Goal: Task Accomplishment & Management: Manage account settings

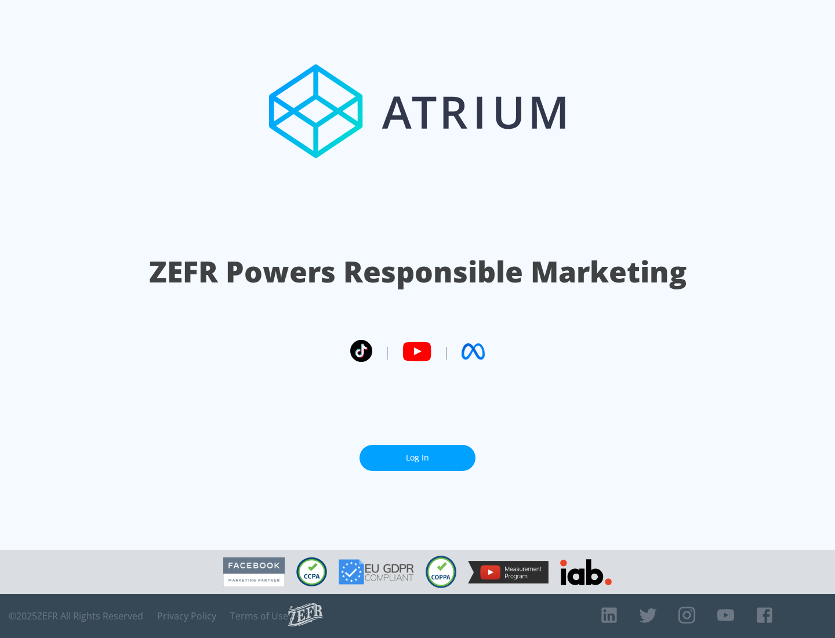
click at [418, 458] on link "Log In" at bounding box center [418, 458] width 116 height 26
